Goal: Transaction & Acquisition: Purchase product/service

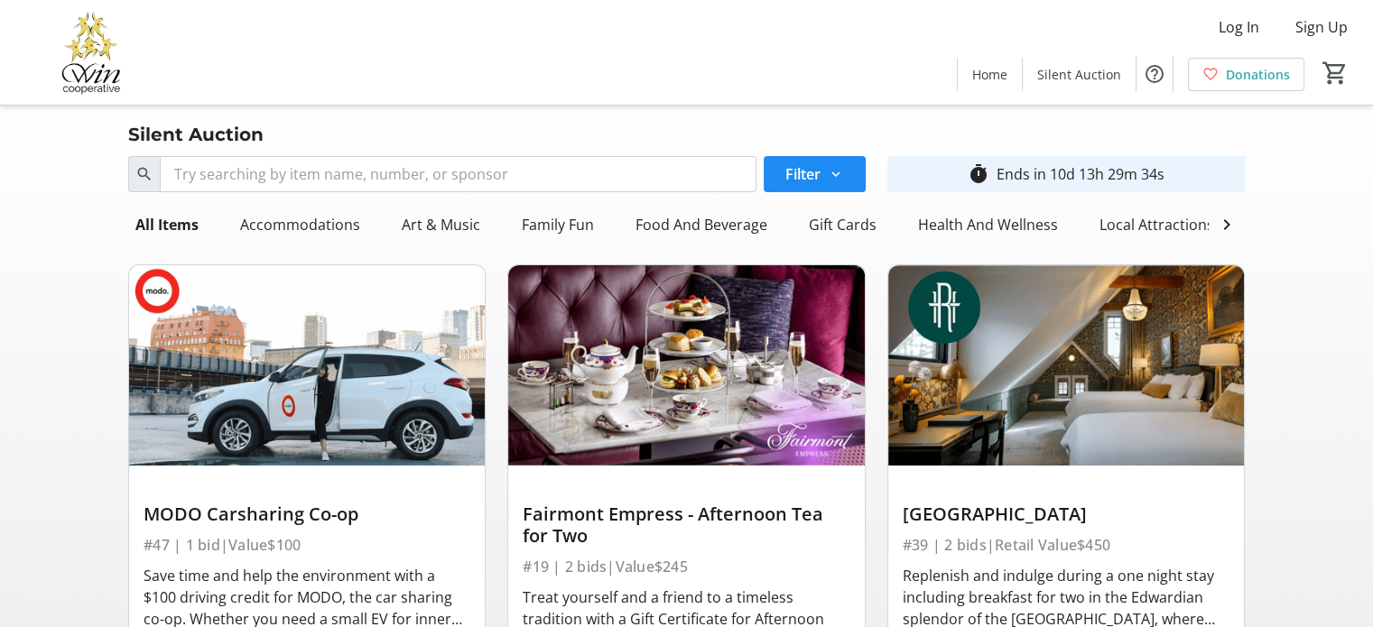
click at [710, 547] on div "Fairmont Empress - Afternoon Tea for Two" at bounding box center [686, 525] width 327 height 43
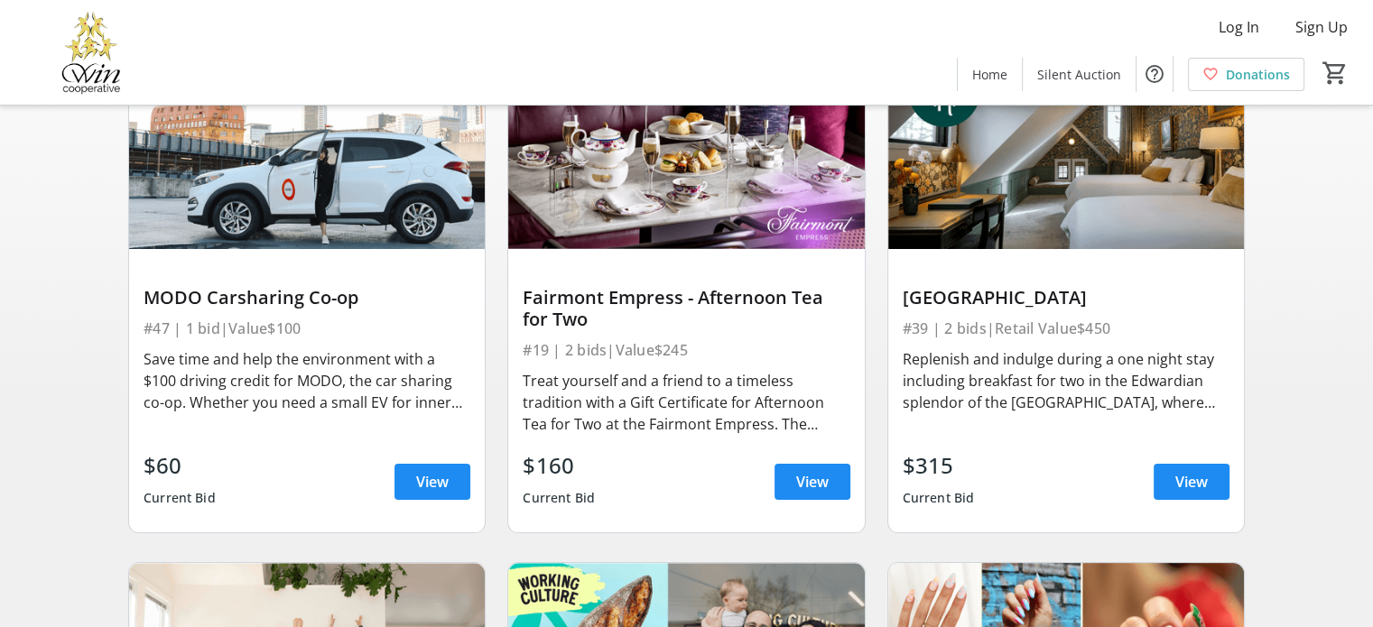
scroll to position [228, 0]
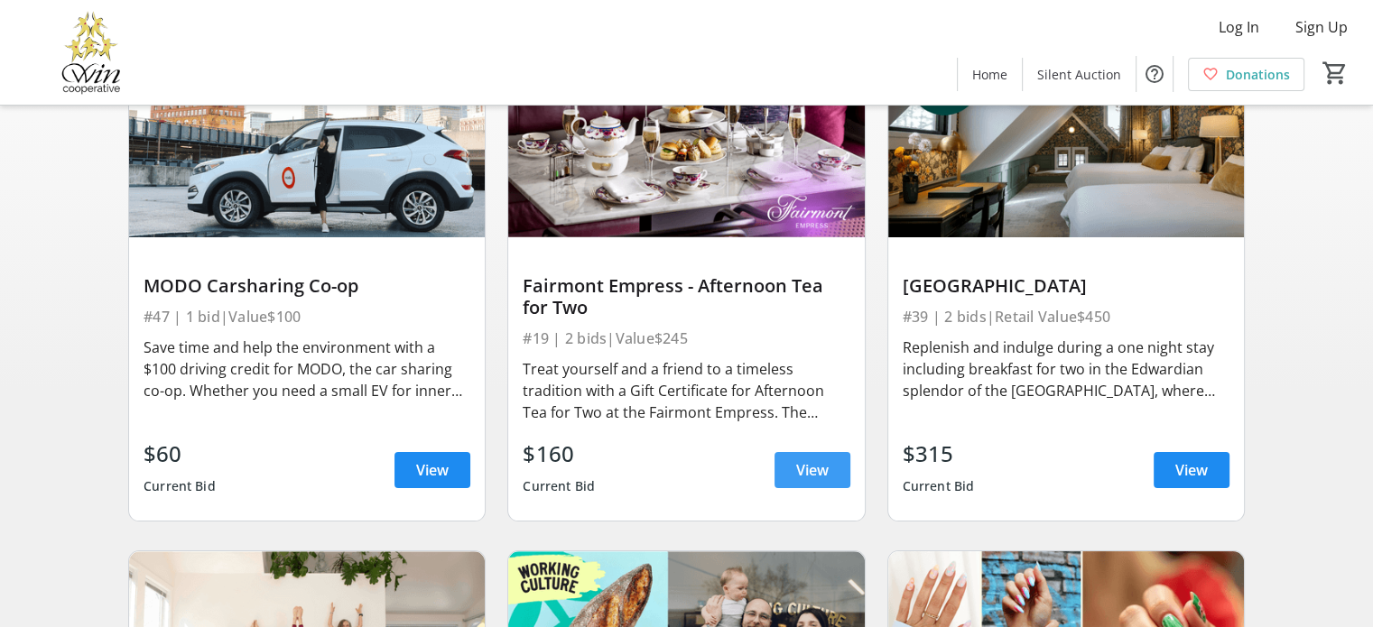
click at [798, 477] on span "View" at bounding box center [812, 470] width 32 height 22
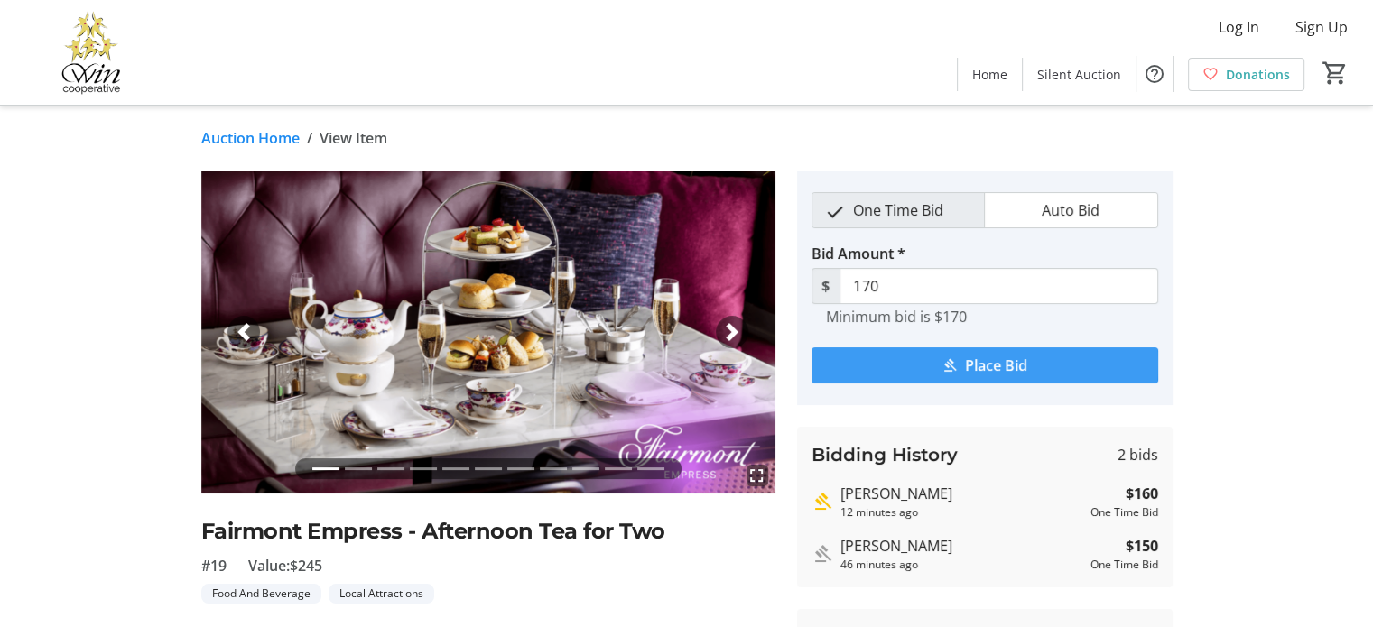
click at [932, 363] on span "submit" at bounding box center [985, 365] width 347 height 43
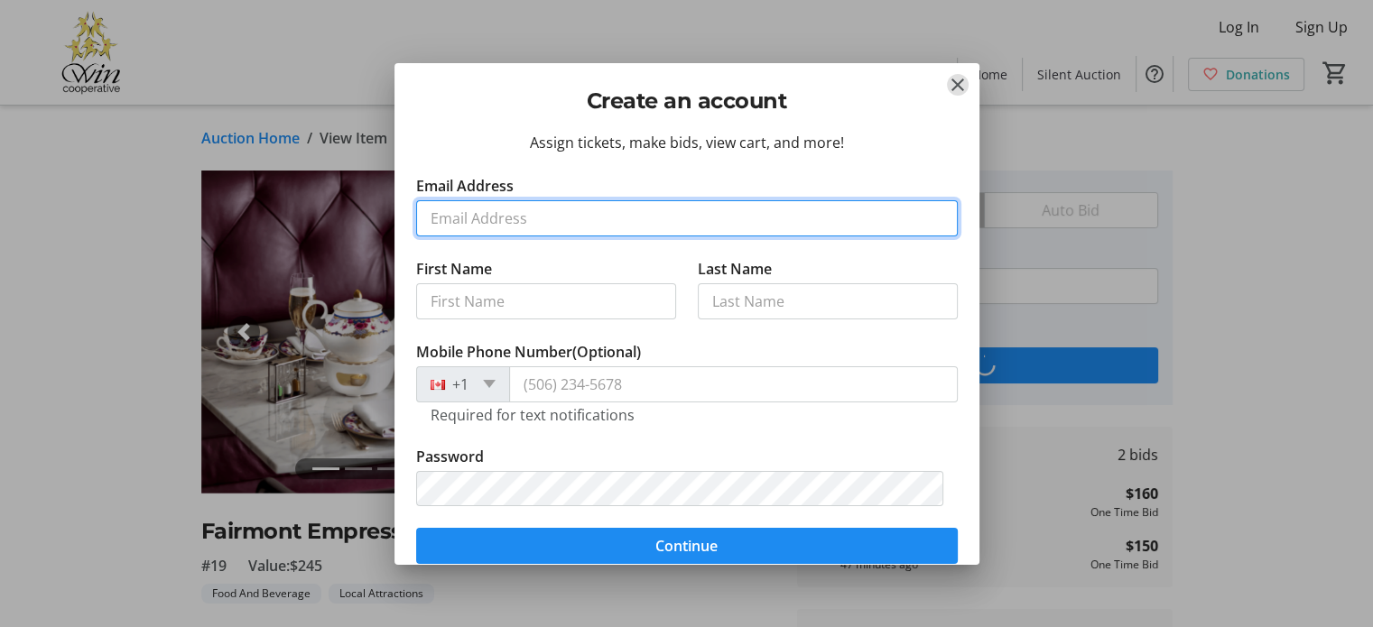
click at [429, 214] on input "Email Address" at bounding box center [687, 218] width 542 height 36
type input "[EMAIL_ADDRESS][PERSON_NAME][PERSON_NAME][DOMAIN_NAME]"
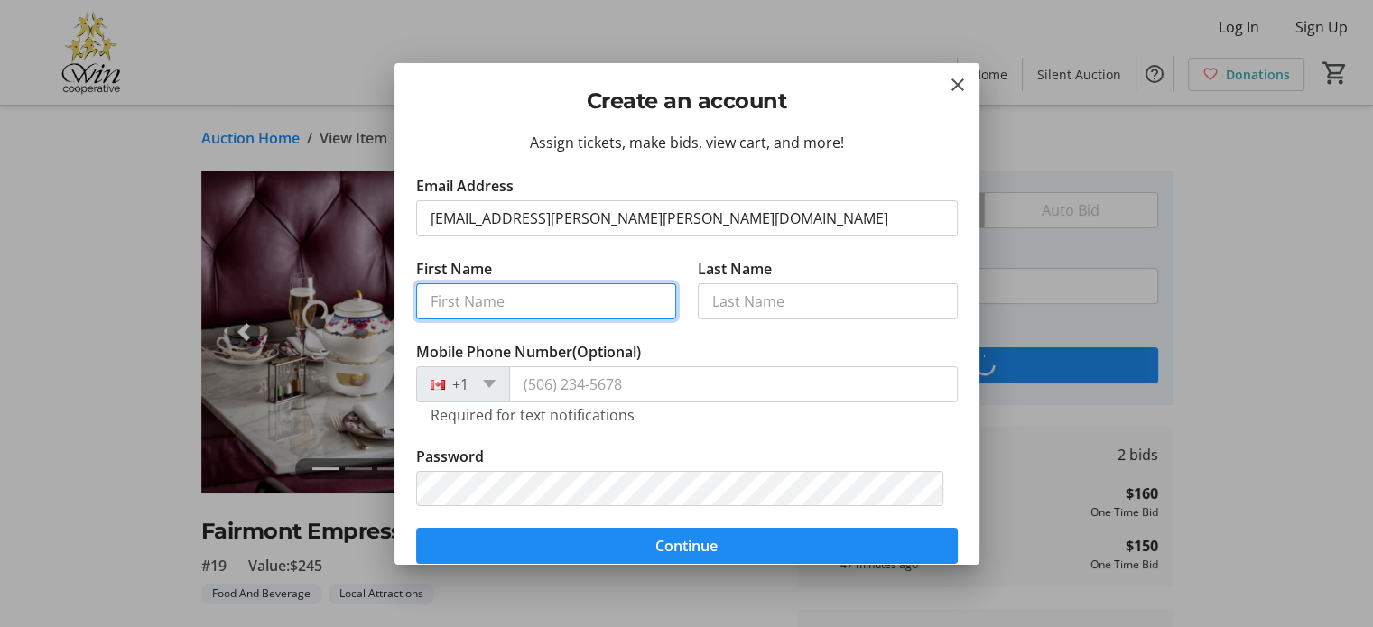
click at [436, 307] on input "First Name" at bounding box center [546, 301] width 260 height 36
type input "[PERSON_NAME]"
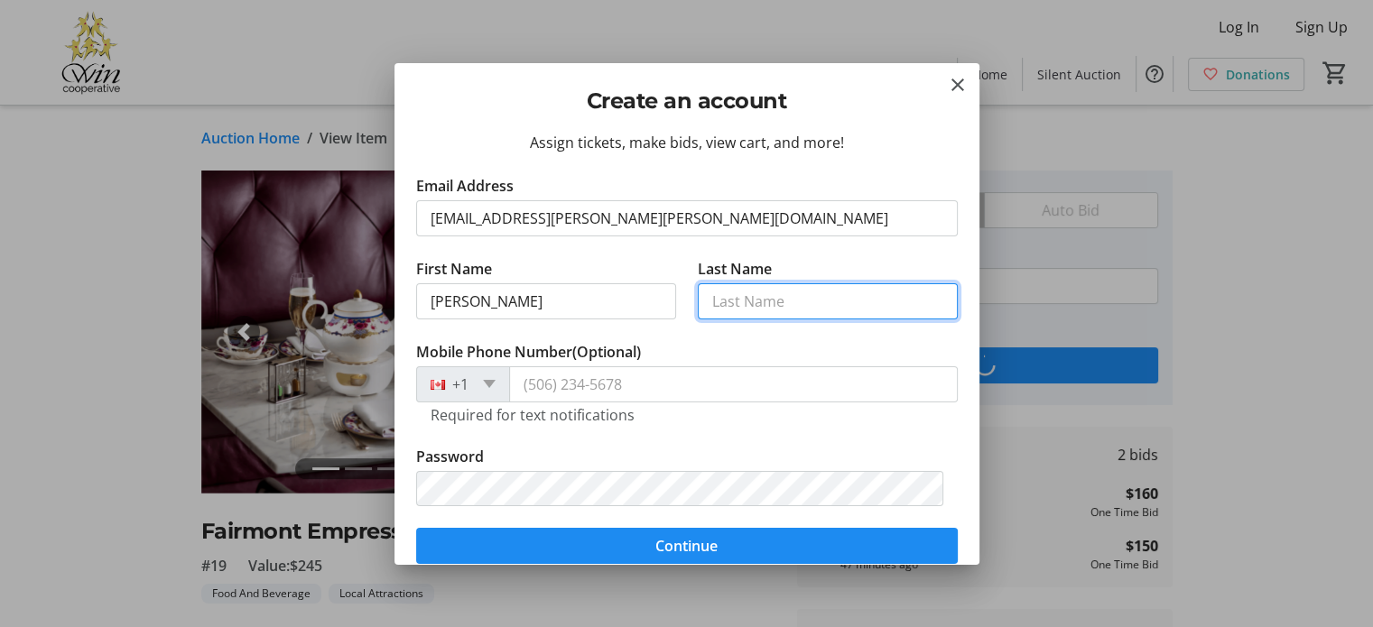
click at [704, 302] on input "Last Name" at bounding box center [828, 301] width 260 height 36
type input "[PERSON_NAME]"
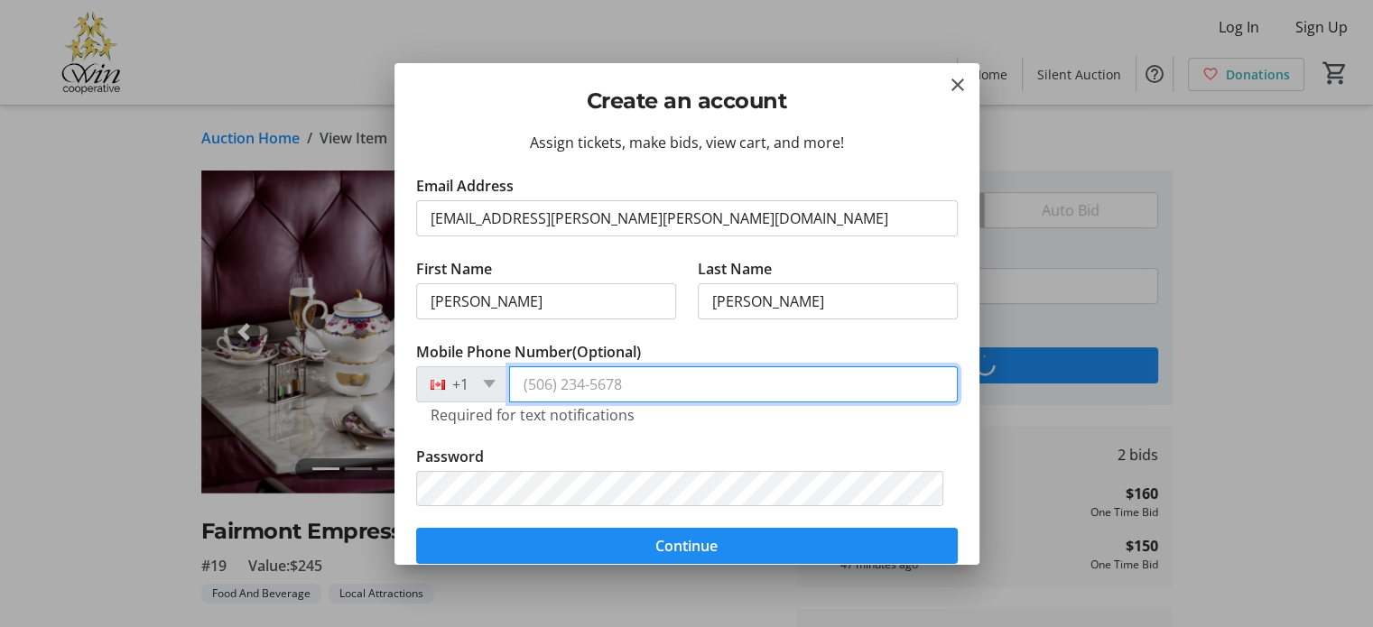
click at [531, 381] on input "Mobile Phone Number (Optional)" at bounding box center [733, 385] width 449 height 36
type input "[PHONE_NUMBER]"
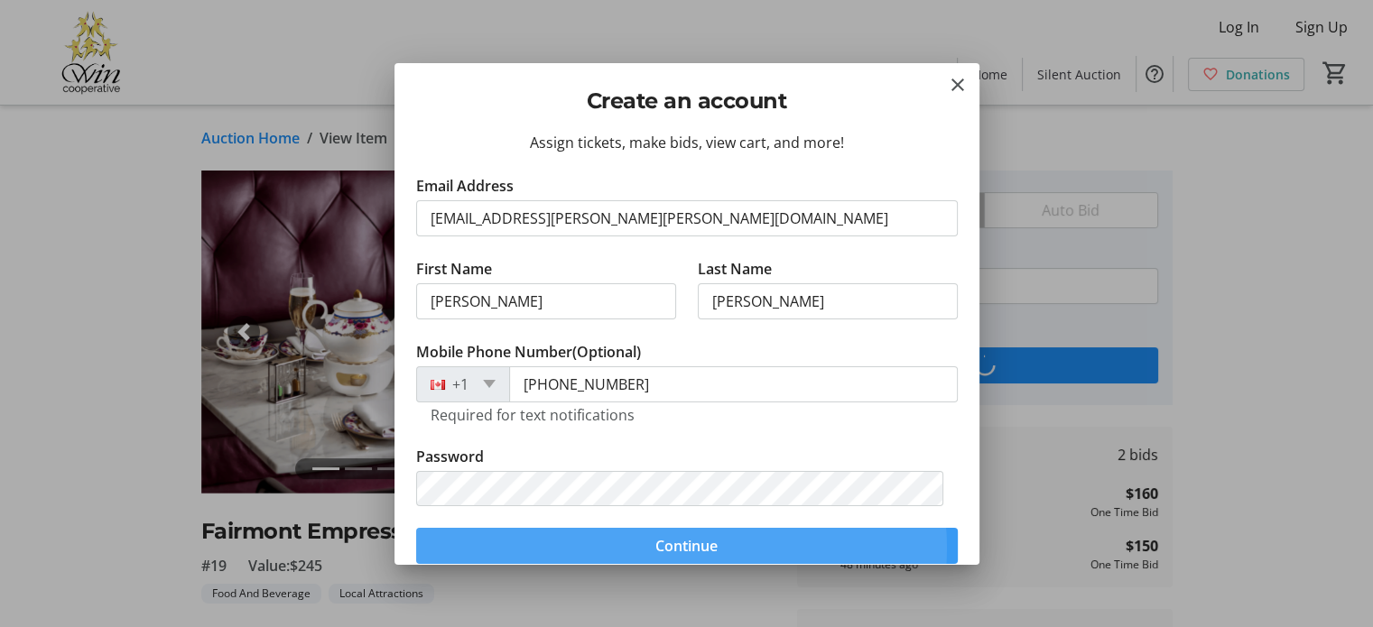
click at [681, 548] on span "Continue" at bounding box center [686, 546] width 62 height 22
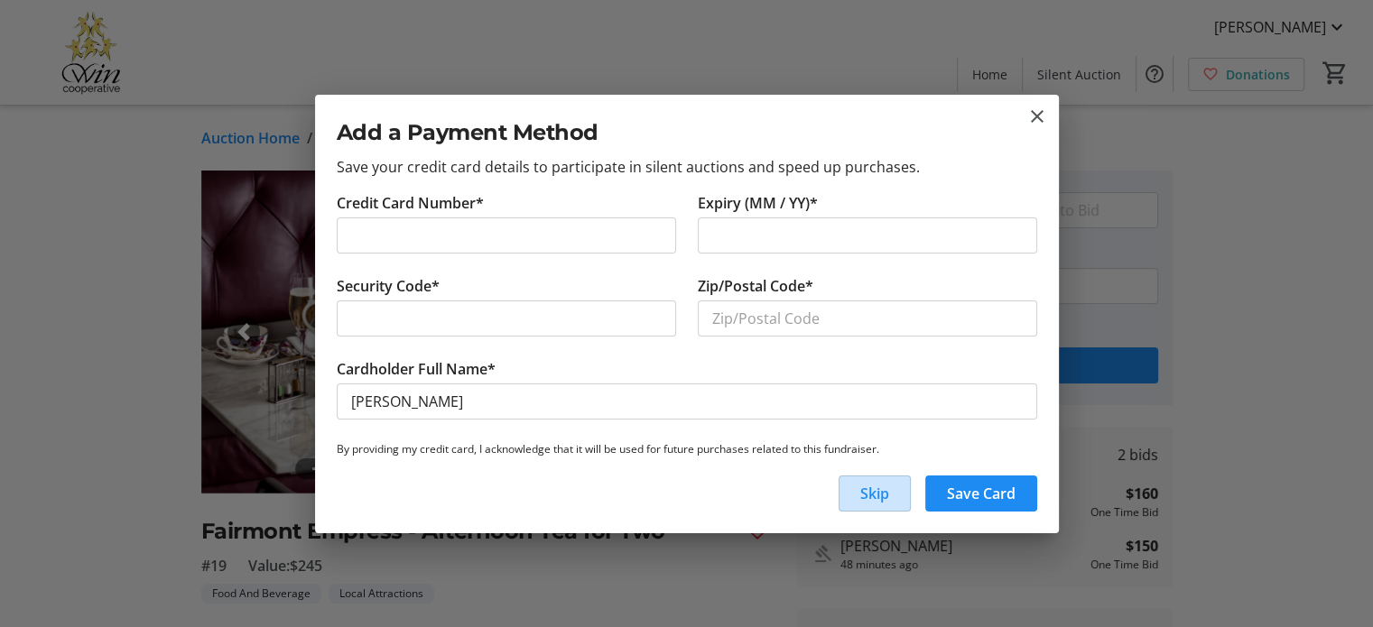
click at [868, 501] on span "Skip" at bounding box center [874, 494] width 29 height 22
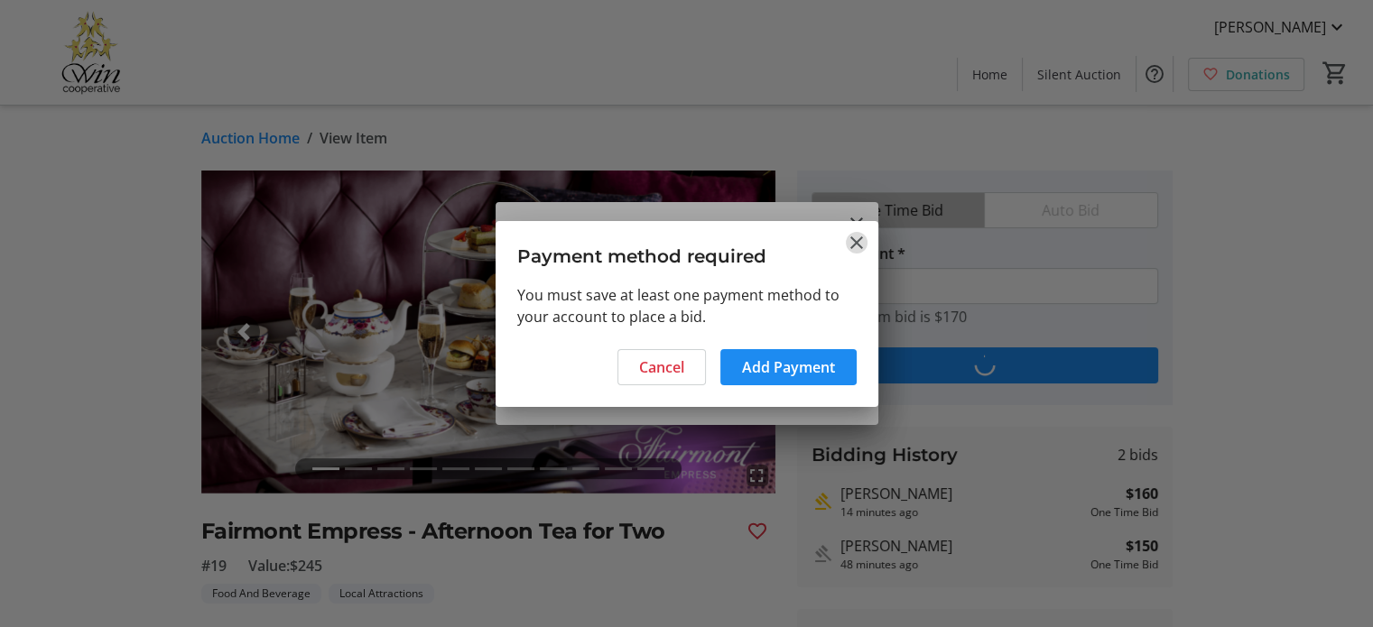
click at [858, 237] on mat-icon "Close" at bounding box center [857, 243] width 22 height 22
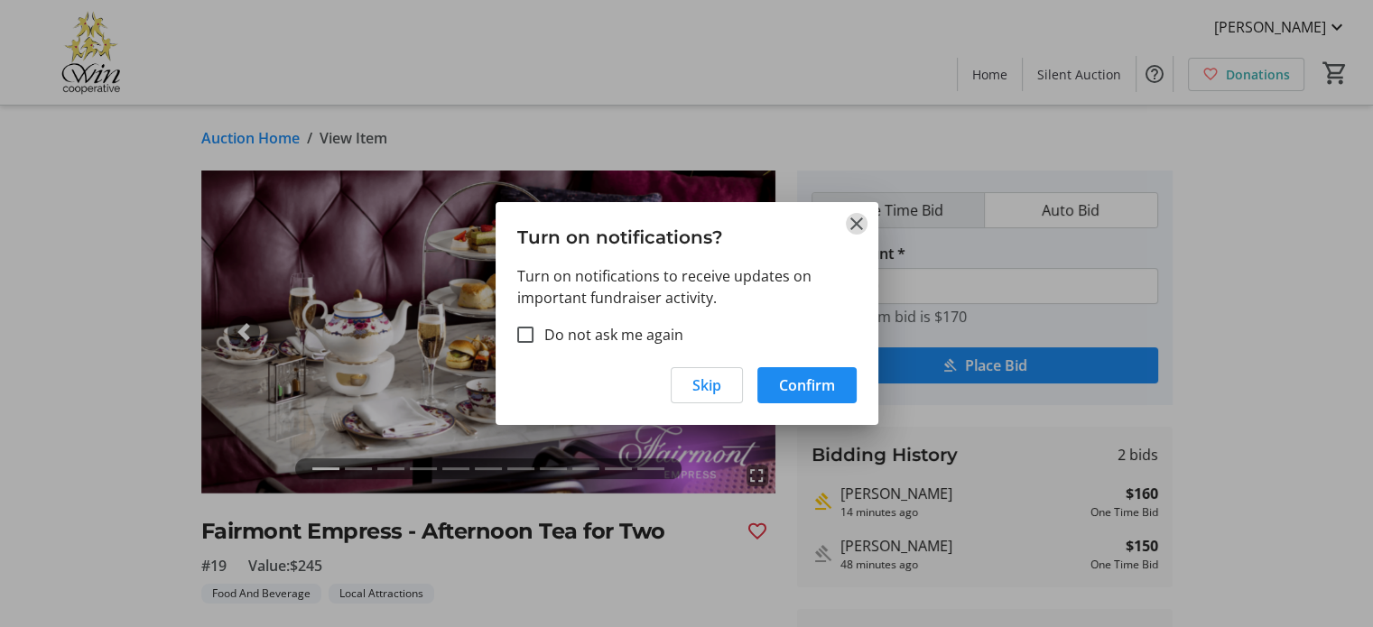
click at [859, 222] on mat-icon "Close" at bounding box center [857, 224] width 22 height 22
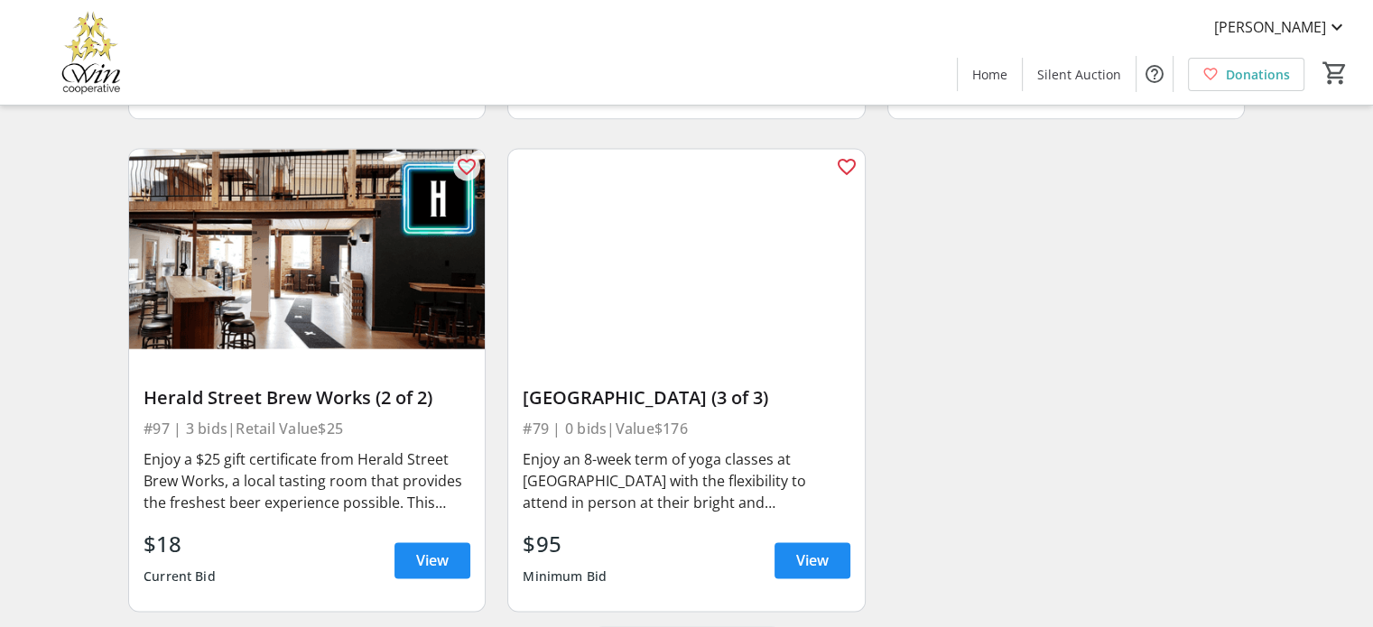
scroll to position [16199, 0]
